Goal: Task Accomplishment & Management: Use online tool/utility

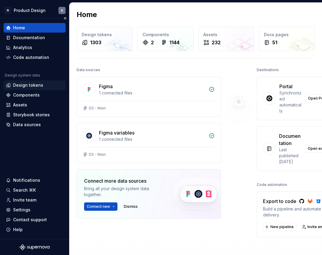
click at [33, 85] on div "Design tokens" at bounding box center [28, 85] width 30 height 6
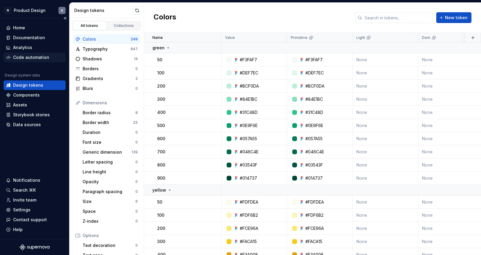
click at [44, 57] on div "Code automation" at bounding box center [31, 57] width 36 height 6
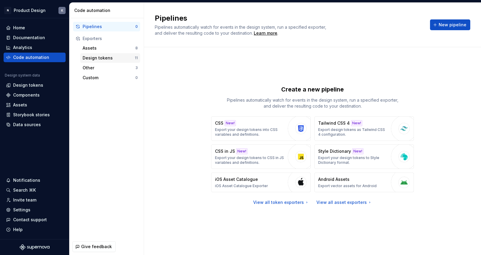
click at [112, 58] on div "Design tokens" at bounding box center [109, 58] width 52 height 6
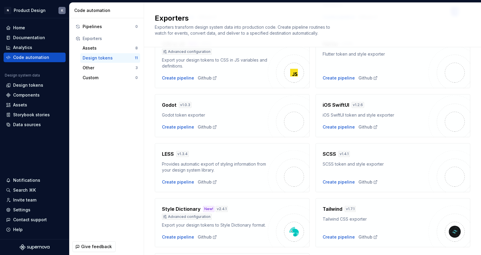
scroll to position [175, 0]
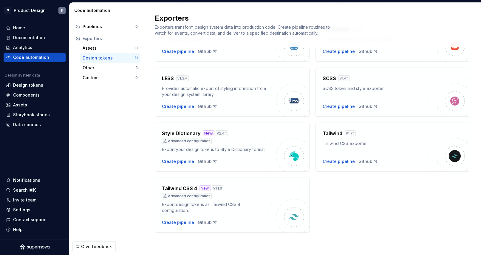
click at [248, 142] on div "Advanced configuration" at bounding box center [215, 141] width 106 height 6
click at [183, 164] on div "Create pipeline" at bounding box center [178, 161] width 32 height 6
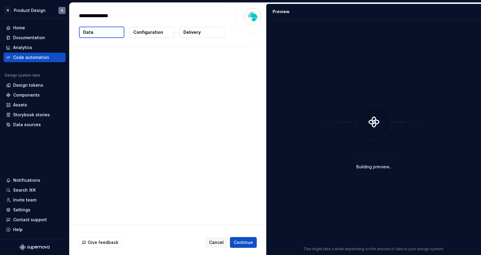
type textarea "*"
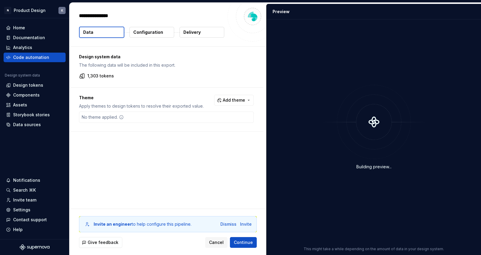
click at [156, 31] on p "Configuration" at bounding box center [148, 32] width 30 height 6
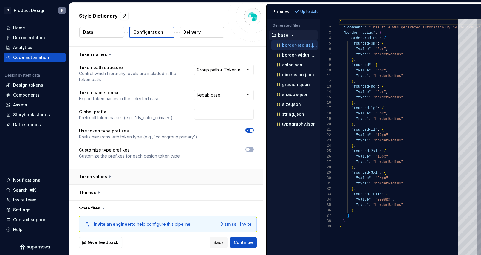
click at [110, 177] on button "button" at bounding box center [167, 177] width 194 height 16
click at [196, 35] on p "Delivery" at bounding box center [192, 32] width 17 height 6
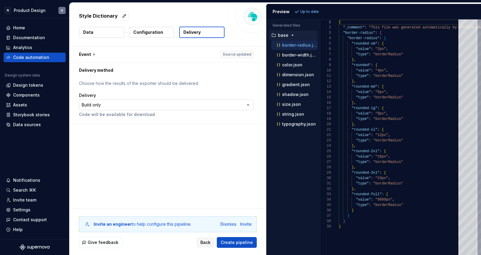
click at [169, 106] on html "**********" at bounding box center [240, 127] width 481 height 255
click at [232, 241] on span "Create pipeline" at bounding box center [237, 242] width 32 height 6
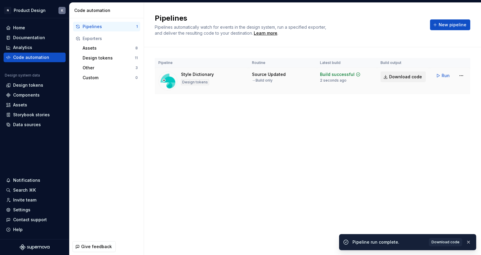
click at [322, 77] on span "Download code" at bounding box center [405, 77] width 33 height 6
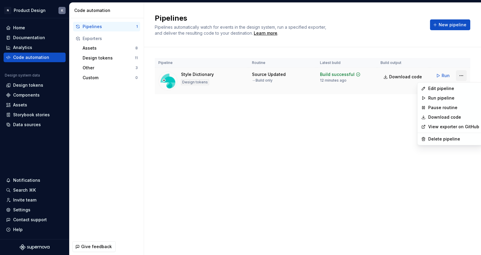
click at [322, 75] on html "N Product Design K Home Documentation Analytics Code automation Design system d…" at bounding box center [240, 127] width 481 height 255
click at [322, 111] on html "N Product Design K Home Documentation Analytics Code automation Design system d…" at bounding box center [240, 127] width 481 height 255
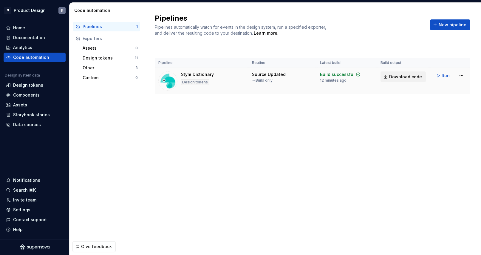
click at [322, 78] on span "Download code" at bounding box center [405, 77] width 33 height 6
